Goal: Transaction & Acquisition: Purchase product/service

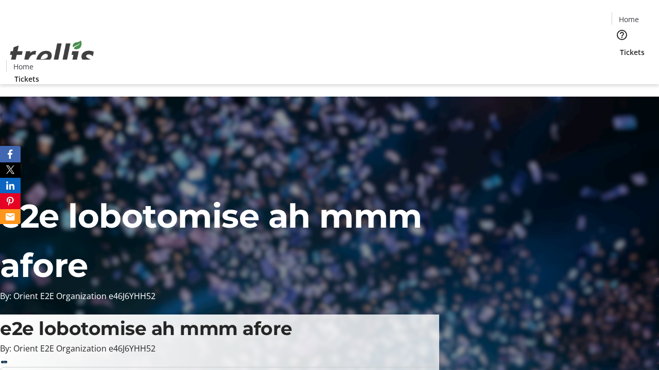
click at [619, 47] on span "Tickets" at bounding box center [631, 52] width 25 height 11
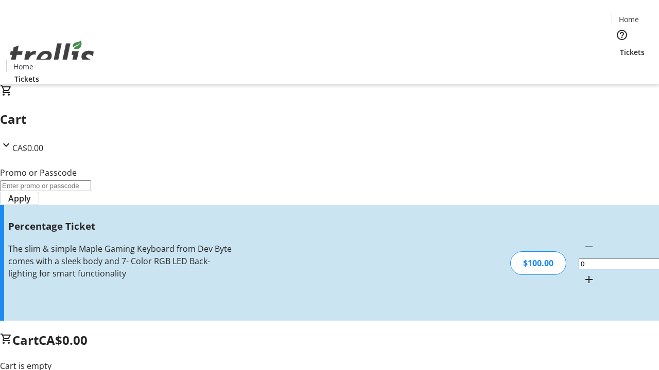
click at [582, 274] on mat-icon "Increment by one" at bounding box center [588, 280] width 12 height 12
type input "1"
type input "FOO"
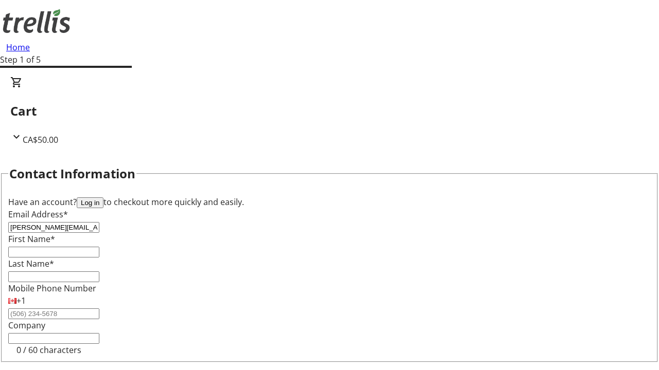
type input "[PERSON_NAME][EMAIL_ADDRESS][DOMAIN_NAME]"
type input "[PERSON_NAME]"
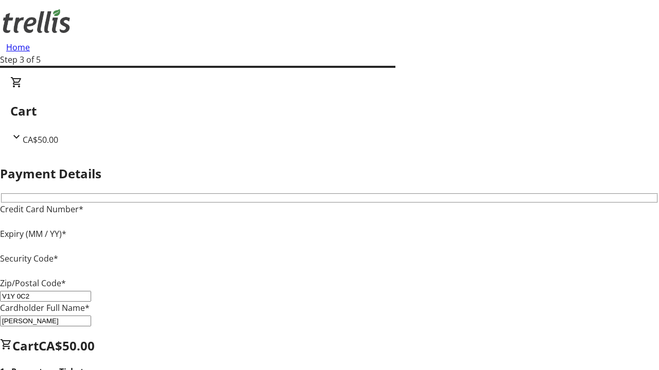
type input "V1Y 0C2"
